Goal: Task Accomplishment & Management: Manage account settings

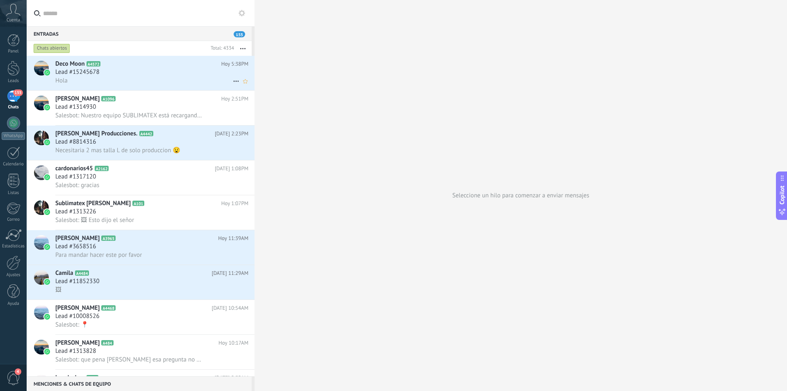
drag, startPoint x: 175, startPoint y: 68, endPoint x: 142, endPoint y: 67, distance: 32.8
click at [142, 68] on h2 "Deco Moon A4572" at bounding box center [138, 64] width 166 height 8
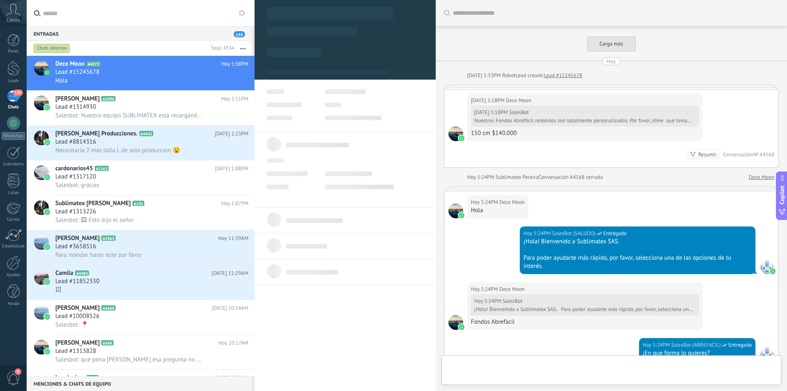
type textarea "**********"
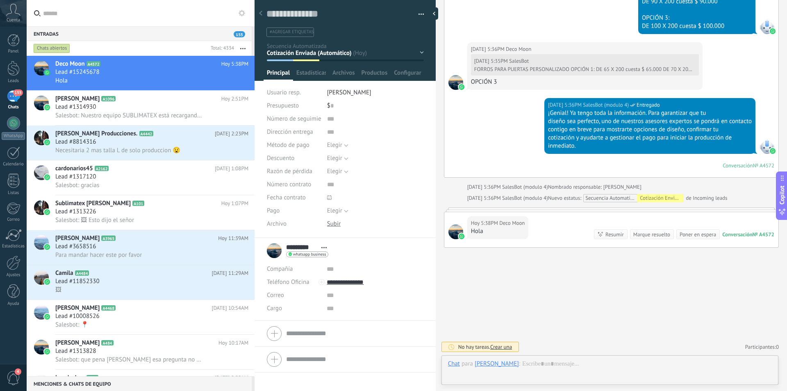
scroll to position [12, 0]
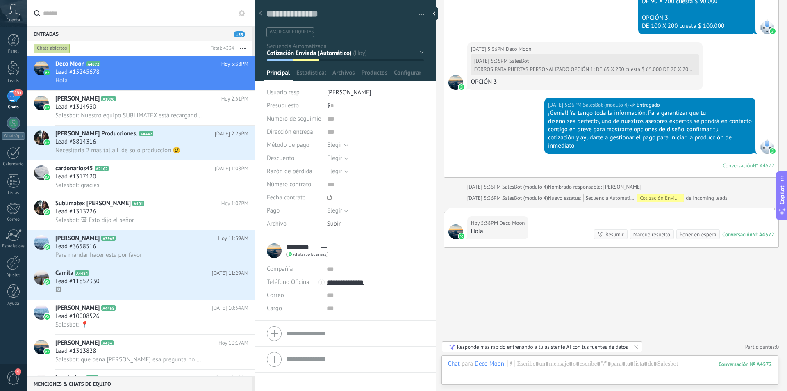
click at [420, 15] on span "button" at bounding box center [422, 16] width 6 height 2
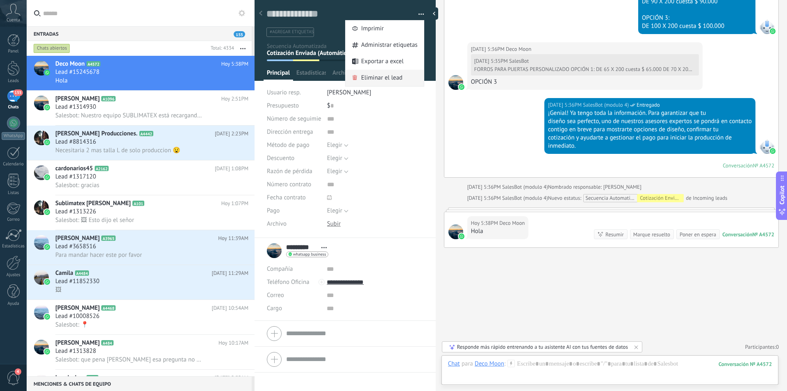
click at [394, 79] on span "Eliminar el lead" at bounding box center [381, 78] width 41 height 16
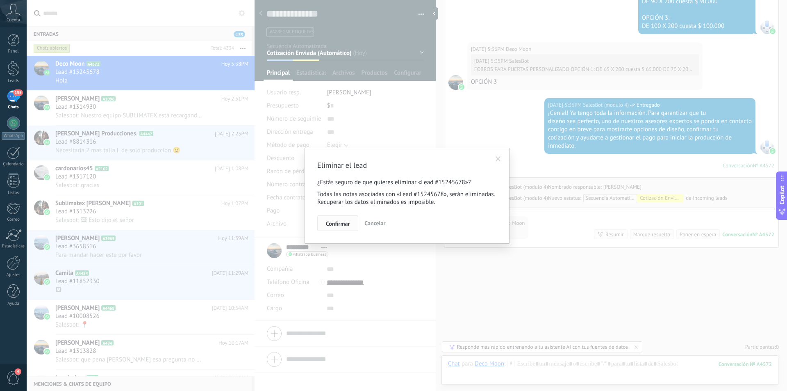
click at [331, 226] on span "Confirmar" at bounding box center [338, 224] width 24 height 6
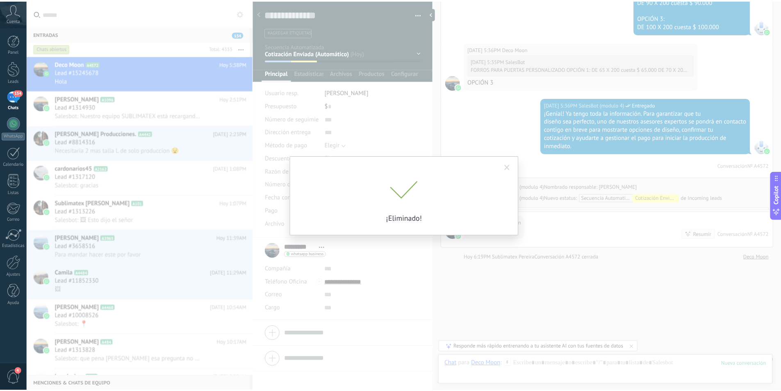
scroll to position [2493, 0]
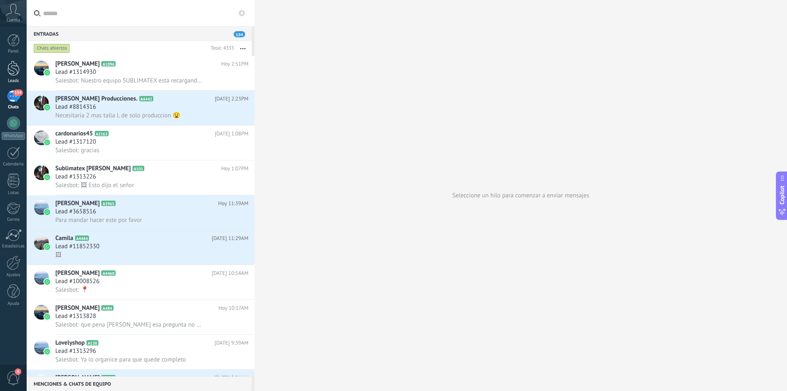
click at [15, 78] on div "Leads" at bounding box center [14, 80] width 24 height 5
